Goal: Communication & Community: Ask a question

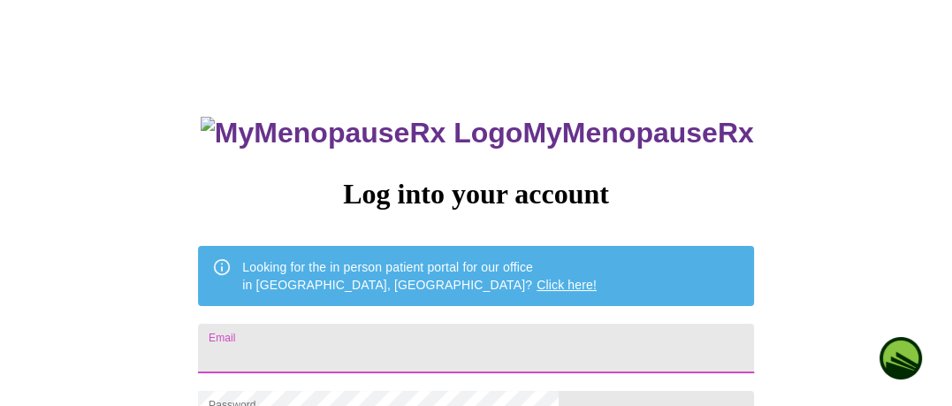
click at [445, 350] on input "Email" at bounding box center [475, 349] width 555 height 50
type input "[EMAIL_ADDRESS][DOMAIN_NAME]"
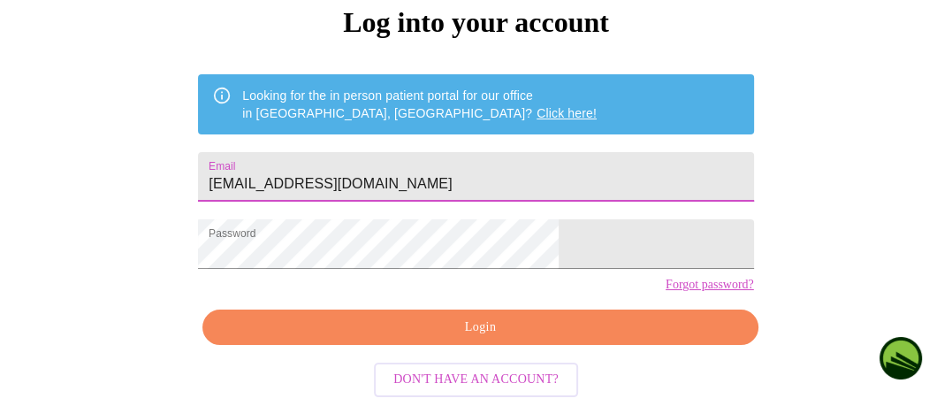
scroll to position [201, 0]
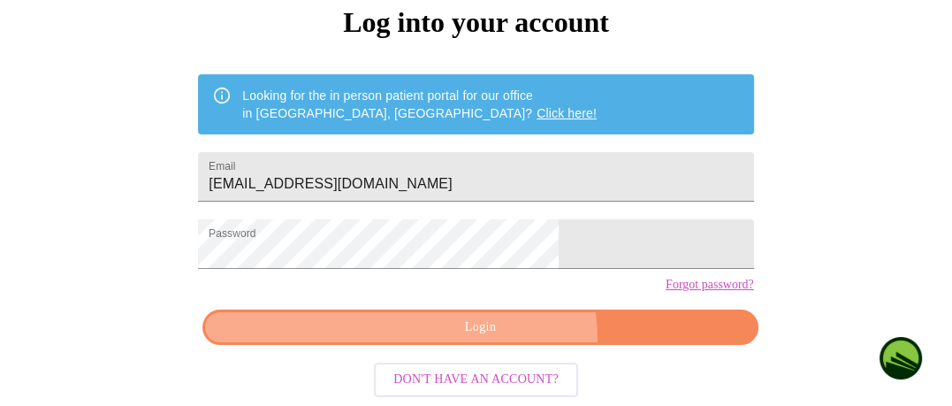
click at [497, 341] on button "Login" at bounding box center [479, 327] width 555 height 36
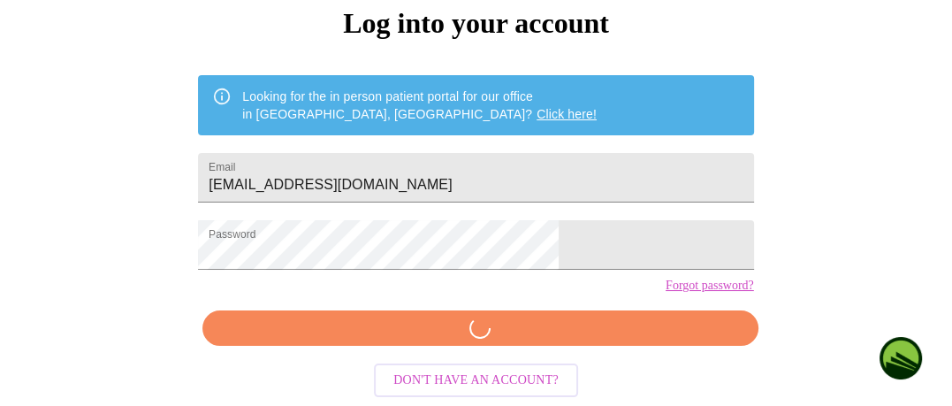
scroll to position [200, 0]
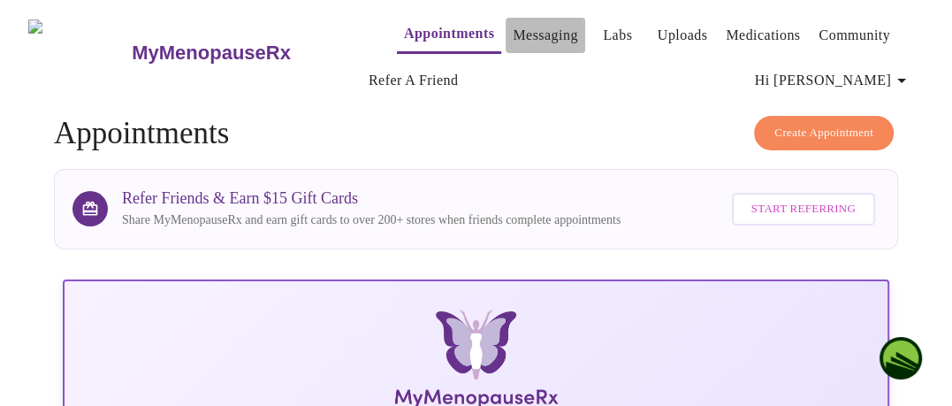
click at [513, 33] on link "Messaging" at bounding box center [545, 35] width 65 height 25
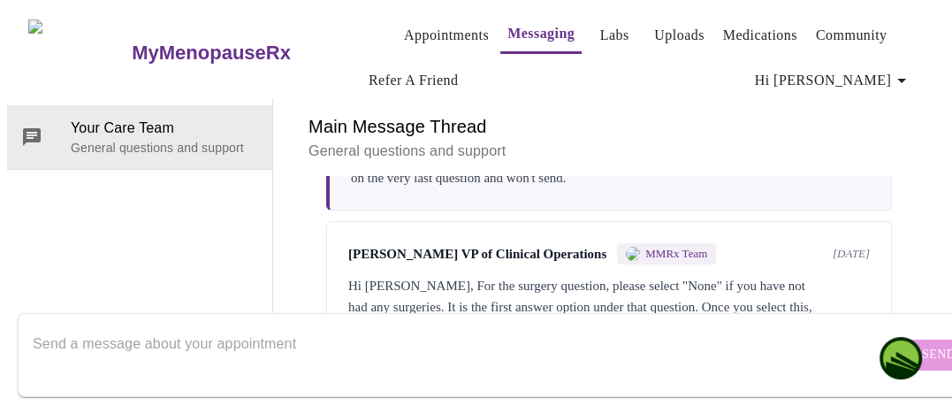
scroll to position [185, 0]
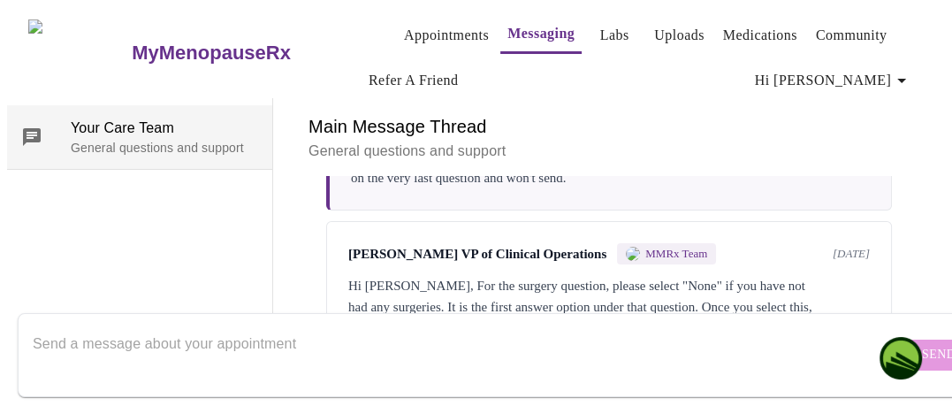
click at [95, 118] on span "Your Care Team" at bounding box center [164, 128] width 187 height 21
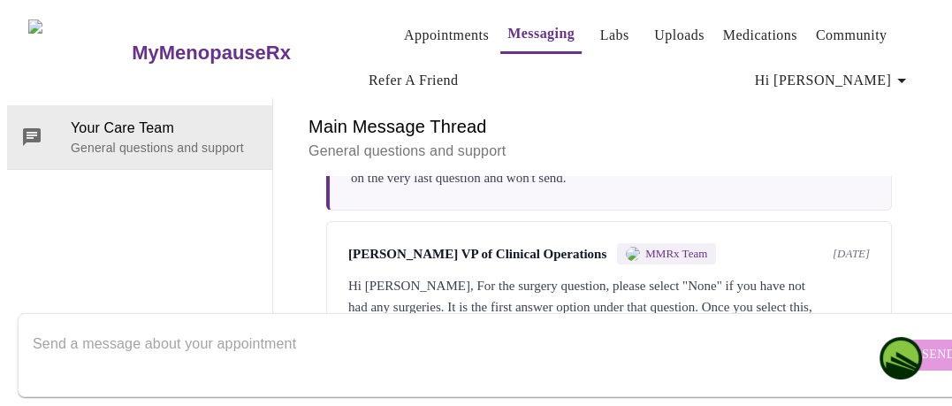
click at [85, 327] on textarea "Send a message about your appointment" at bounding box center [466, 354] width 867 height 57
type textarea "I"
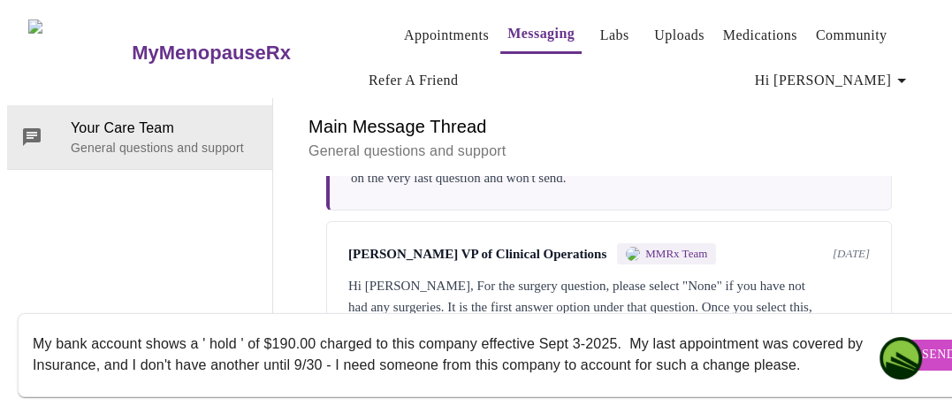
scroll to position [54, 0]
type textarea "My bank account shows a ' hold ' of $190.00 charged to this company effective S…"
click at [905, 340] on button "Send" at bounding box center [939, 355] width 69 height 31
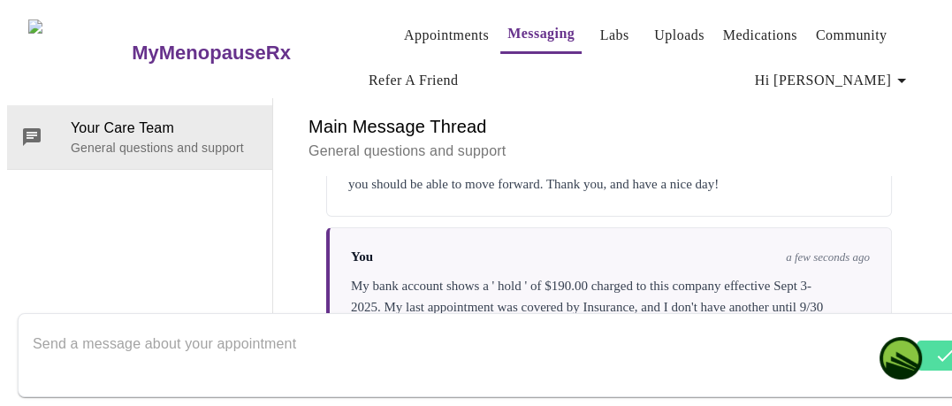
scroll to position [355, 0]
click at [310, 326] on textarea "Send a message about your appointment" at bounding box center [466, 354] width 867 height 57
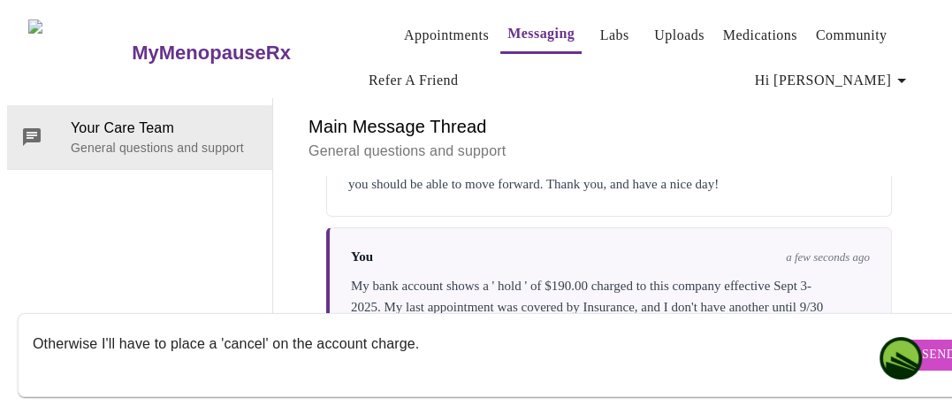
type textarea "Otherwise I'll have to place a 'cancel' on the account charge."
click at [905, 340] on button "Send" at bounding box center [939, 355] width 69 height 31
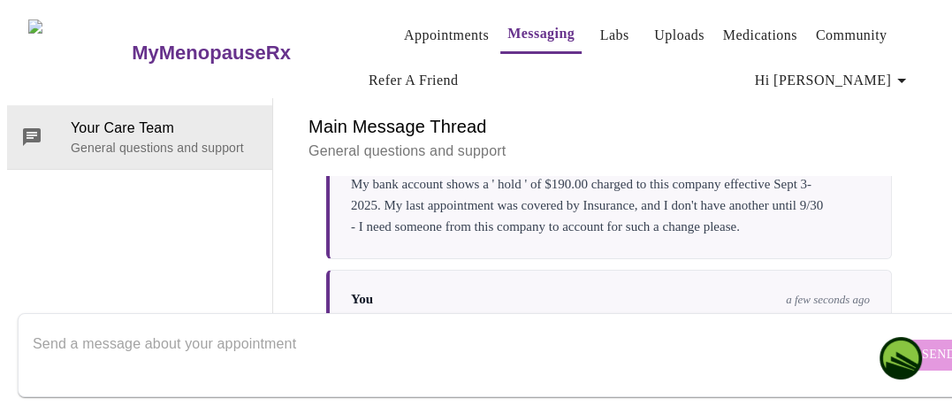
scroll to position [0, 0]
click at [835, 27] on link "Community" at bounding box center [852, 35] width 72 height 25
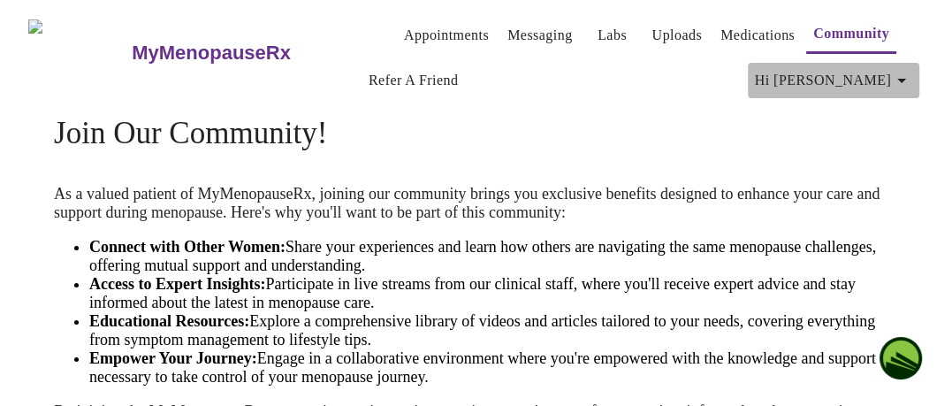
click at [906, 79] on icon "button" at bounding box center [901, 81] width 9 height 4
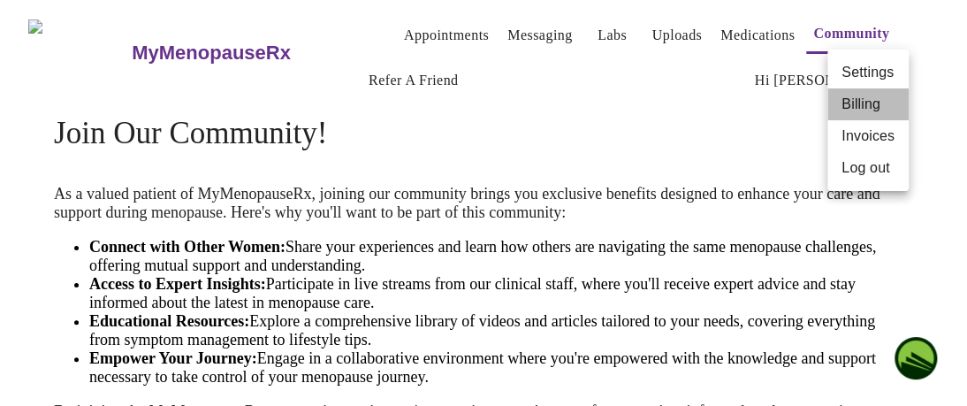
click at [858, 116] on li "Billing" at bounding box center [868, 104] width 81 height 32
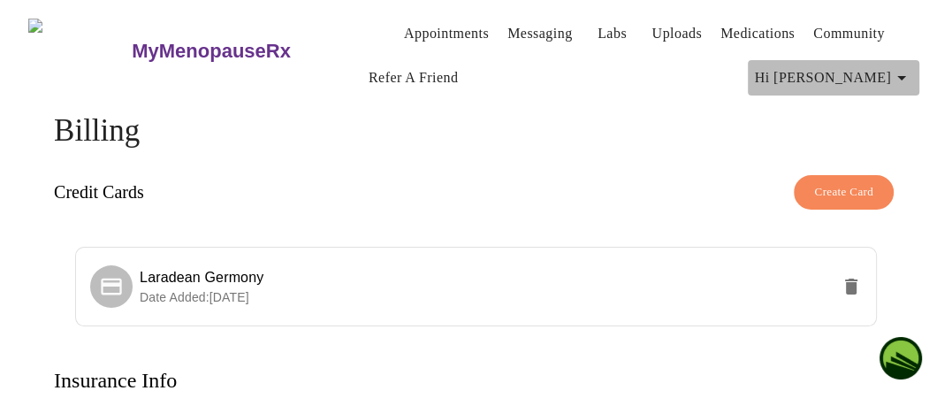
click at [908, 75] on icon "button" at bounding box center [901, 77] width 21 height 21
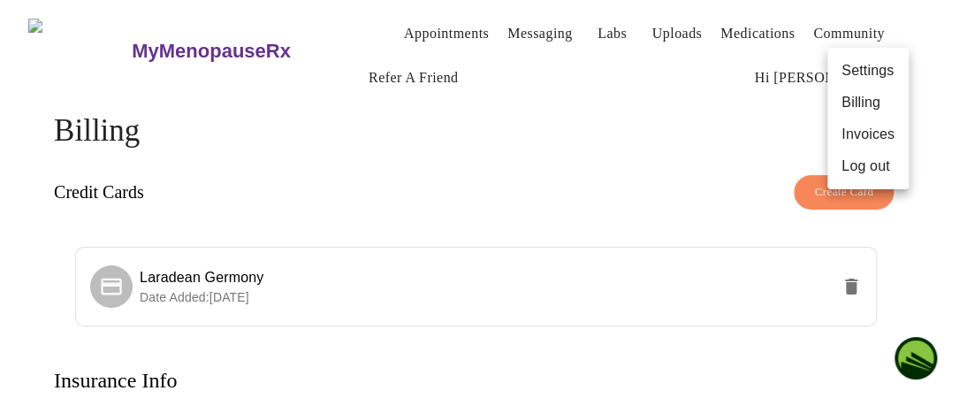
click at [876, 140] on li "Invoices" at bounding box center [868, 134] width 81 height 32
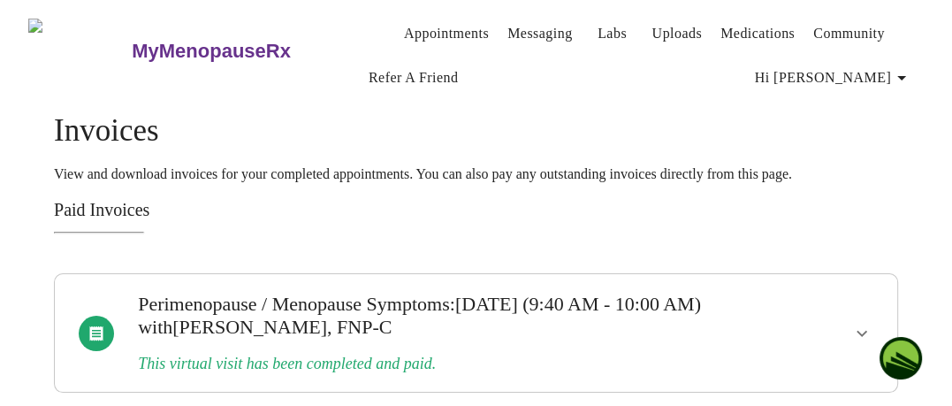
scroll to position [8, 0]
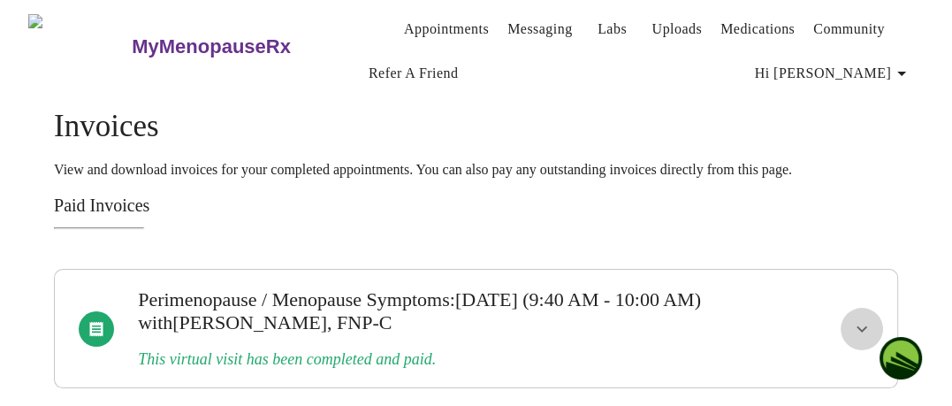
click at [867, 325] on icon "show more" at bounding box center [862, 328] width 11 height 6
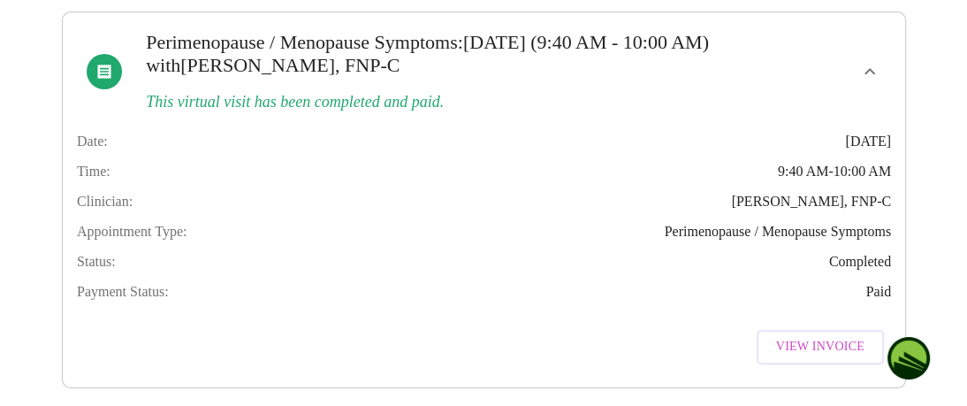
scroll to position [296, 0]
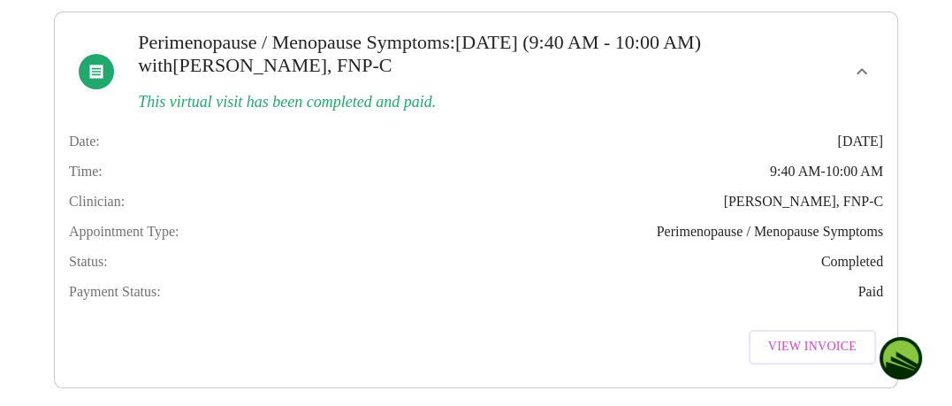
click at [805, 336] on span "View Invoice" at bounding box center [812, 347] width 88 height 22
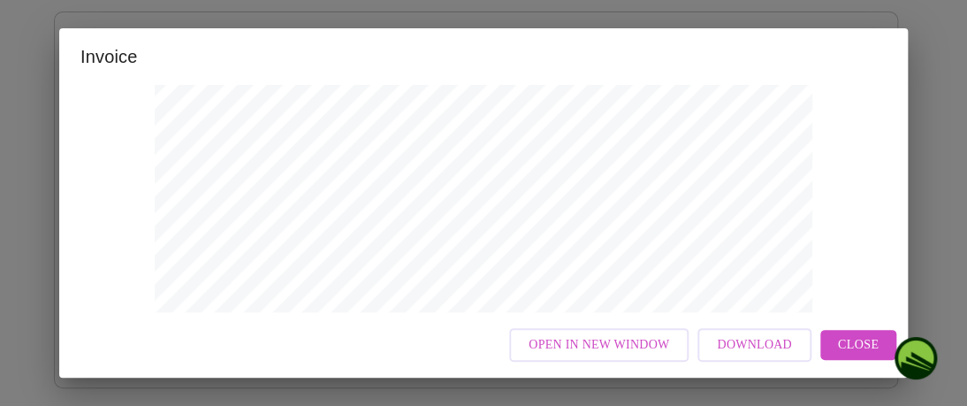
scroll to position [511, 0]
